Goal: Information Seeking & Learning: Learn about a topic

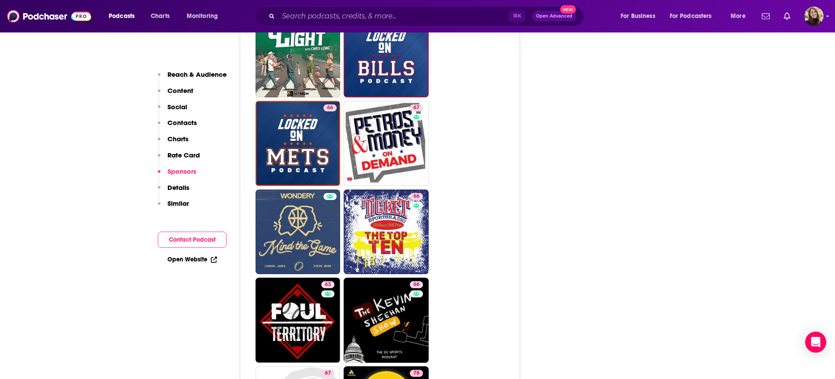
scroll to position [2214, 0]
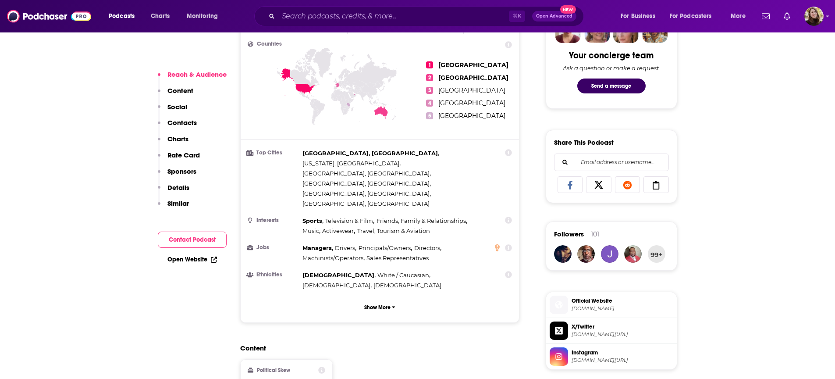
scroll to position [563, 0]
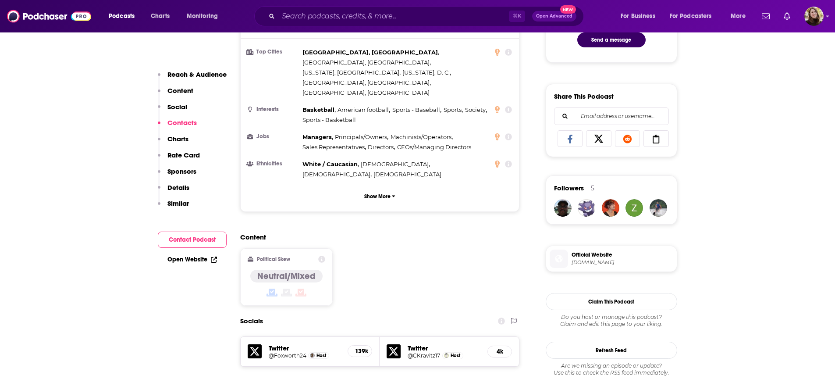
scroll to position [386, 0]
